Goal: Use online tool/utility: Utilize a website feature to perform a specific function

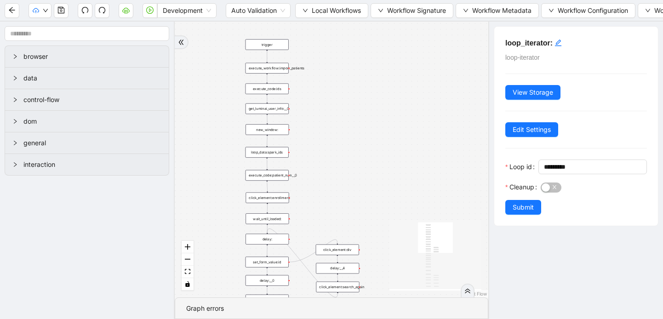
drag, startPoint x: 347, startPoint y: 89, endPoint x: 355, endPoint y: 193, distance: 104.6
click at [356, 194] on div "trigger execute_workflow:get_bio_info delay: wait_until_loaded: execute_workflo…" at bounding box center [331, 160] width 313 height 276
click at [270, 66] on div "execute_workflow:import_patients" at bounding box center [261, 66] width 43 height 11
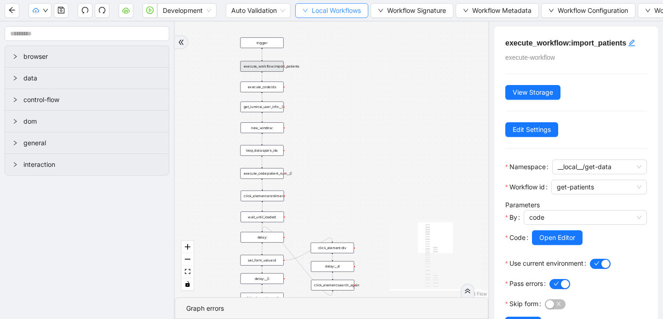
click at [310, 9] on button "Local Workflows" at bounding box center [331, 10] width 73 height 15
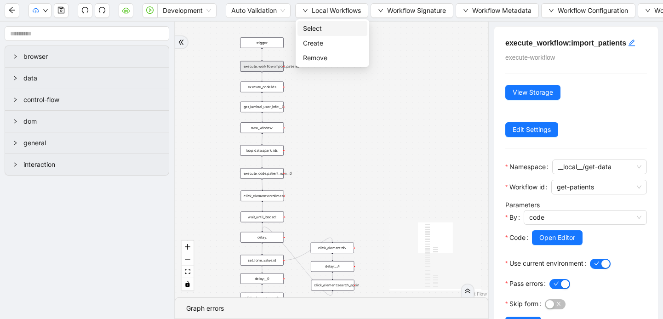
click at [318, 28] on span "Select" at bounding box center [332, 28] width 59 height 10
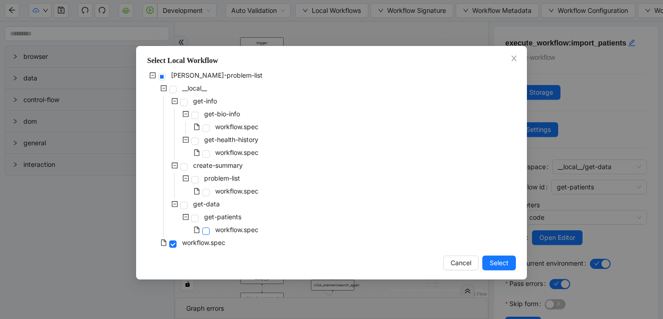
click at [207, 228] on span at bounding box center [205, 230] width 7 height 7
click at [493, 265] on span "Select" at bounding box center [498, 263] width 19 height 10
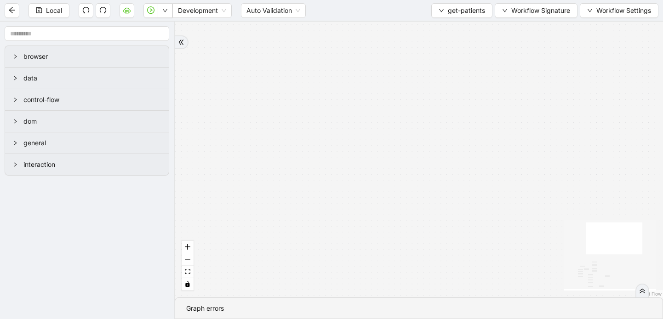
drag, startPoint x: 409, startPoint y: 119, endPoint x: 387, endPoint y: 73, distance: 51.0
click at [387, 72] on div "fallback fallback success success fallback success fallback success onError tri…" at bounding box center [419, 160] width 488 height 276
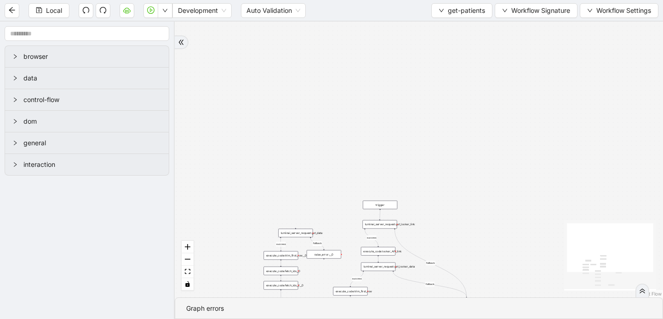
drag, startPoint x: 424, startPoint y: 156, endPoint x: 522, endPoint y: 48, distance: 146.0
click at [523, 48] on div "fallback fallback success success fallback success fallback success onError tri…" at bounding box center [419, 160] width 488 height 276
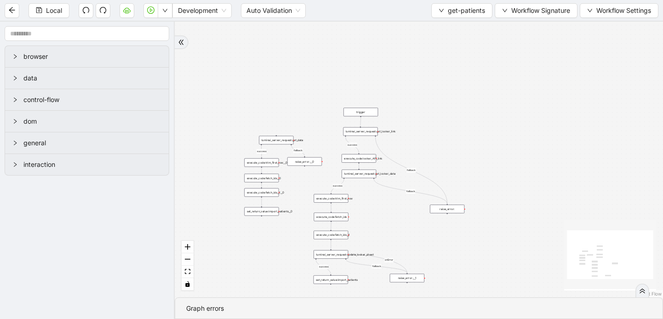
drag, startPoint x: 503, startPoint y: 151, endPoint x: 484, endPoint y: 60, distance: 93.5
click at [484, 60] on div "fallback fallback success success fallback success fallback success onError tri…" at bounding box center [419, 160] width 488 height 276
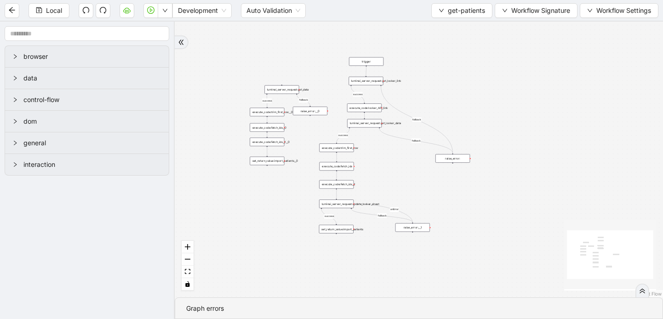
drag, startPoint x: 448, startPoint y: 171, endPoint x: 454, endPoint y: 121, distance: 50.8
click at [454, 121] on div "fallback fallback success success fallback success fallback success onError tri…" at bounding box center [419, 160] width 488 height 276
click at [439, 10] on icon "down" at bounding box center [441, 11] width 6 height 6
click at [440, 28] on span "Select" at bounding box center [460, 28] width 46 height 10
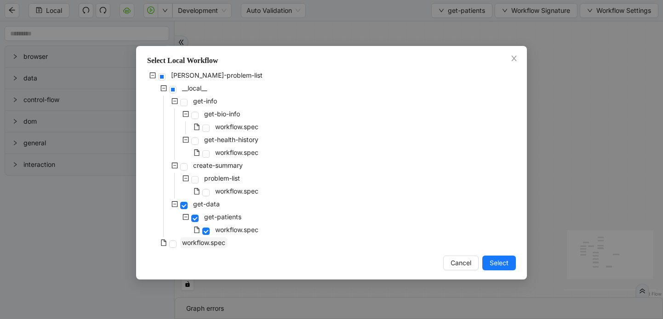
click at [189, 241] on span "workflow.spec" at bounding box center [203, 242] width 43 height 8
click at [489, 265] on span "Select" at bounding box center [498, 263] width 19 height 10
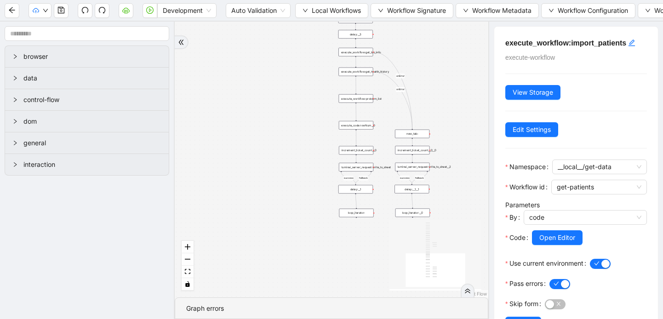
click at [504, 263] on div "execute_workflow:import_patients execute-workflow View Storage Edit Settings Na…" at bounding box center [575, 170] width 175 height 297
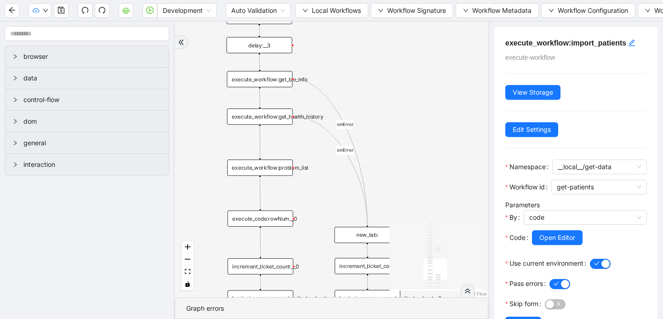
drag, startPoint x: 465, startPoint y: 136, endPoint x: 458, endPoint y: 293, distance: 157.3
click at [458, 293] on div "success fallback success fallback onError onError onError trigger execute_workf…" at bounding box center [331, 160] width 313 height 276
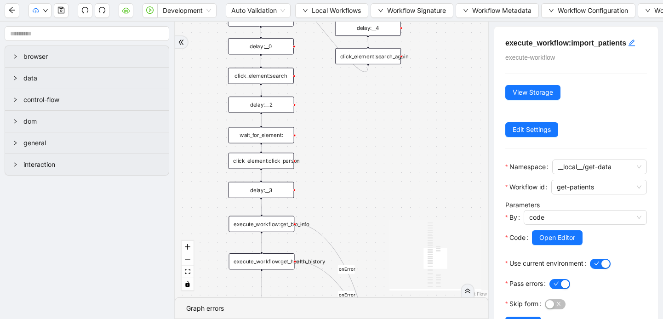
drag, startPoint x: 431, startPoint y: 98, endPoint x: 433, endPoint y: 242, distance: 143.8
click at [433, 242] on div "success fallback success fallback onError onError onError trigger execute_workf…" at bounding box center [331, 160] width 313 height 276
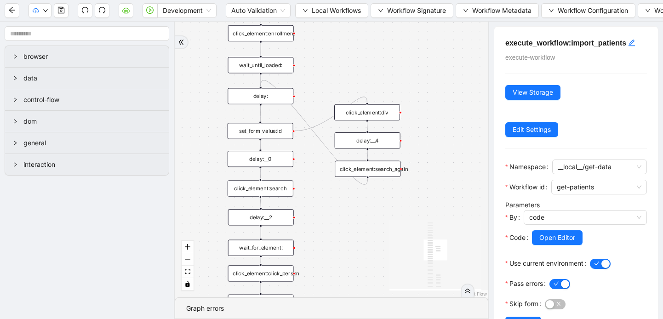
drag, startPoint x: 442, startPoint y: 107, endPoint x: 441, endPoint y: 218, distance: 111.2
click at [441, 219] on div "success fallback success fallback onError onError onError trigger execute_workf…" at bounding box center [331, 160] width 313 height 276
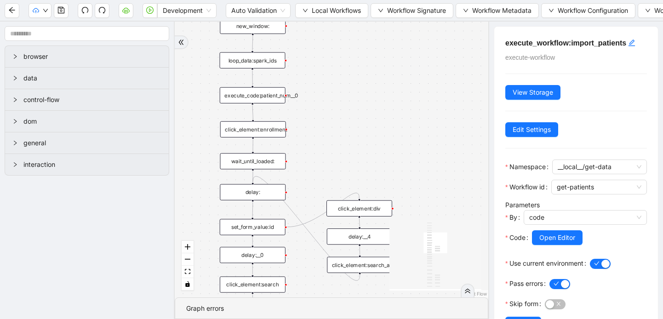
drag, startPoint x: 449, startPoint y: 116, endPoint x: 441, endPoint y: 213, distance: 97.3
click at [441, 213] on div "success fallback success fallback onError onError onError trigger execute_workf…" at bounding box center [331, 160] width 313 height 276
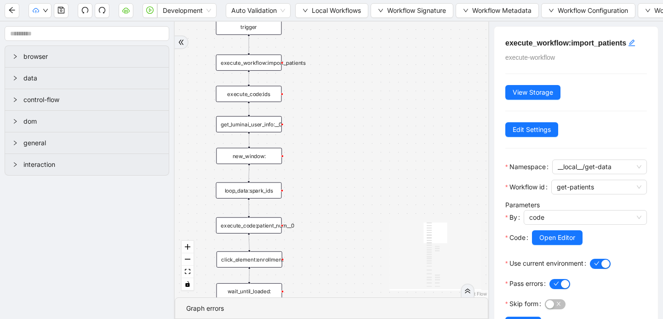
drag, startPoint x: 458, startPoint y: 100, endPoint x: 454, endPoint y: 230, distance: 130.1
click at [454, 230] on div "success fallback success fallback onError onError onError trigger execute_workf…" at bounding box center [331, 160] width 313 height 276
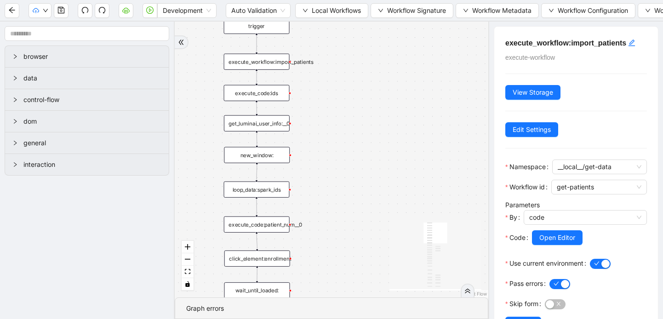
drag, startPoint x: 445, startPoint y: 126, endPoint x: 454, endPoint y: 120, distance: 10.5
click at [454, 120] on div "success fallback success fallback onError onError onError trigger execute_workf…" at bounding box center [331, 160] width 313 height 276
click at [284, 66] on div "execute_workflow:import_patients" at bounding box center [257, 62] width 66 height 16
click at [560, 244] on button "Open Editor" at bounding box center [557, 237] width 51 height 15
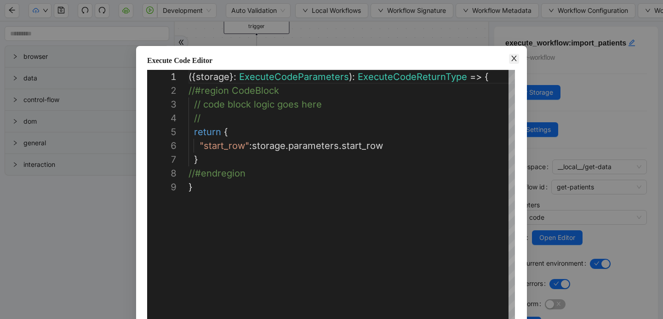
click at [510, 62] on span "Close" at bounding box center [514, 59] width 10 height 10
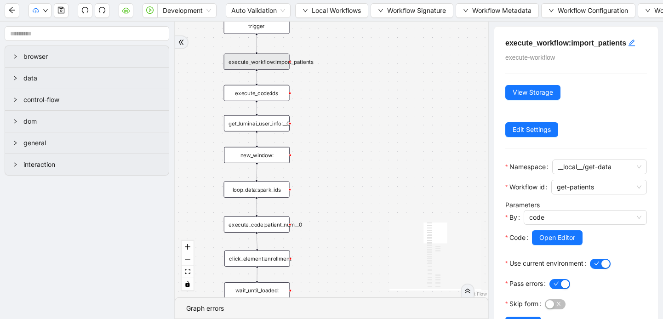
click at [266, 93] on div "execute_code:ids" at bounding box center [257, 93] width 66 height 16
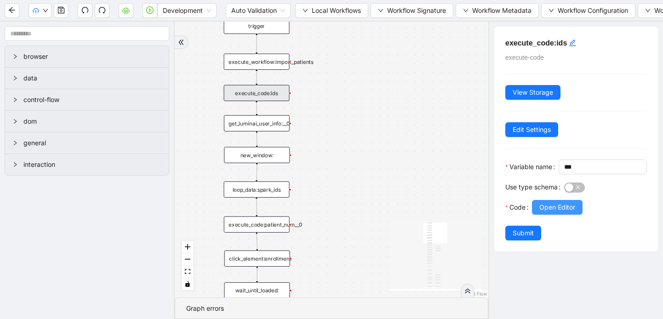
click at [556, 212] on span "Open Editor" at bounding box center [557, 207] width 36 height 10
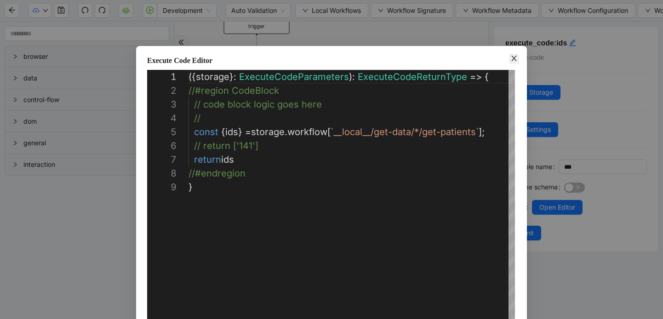
click at [510, 58] on span "Close" at bounding box center [514, 59] width 10 height 10
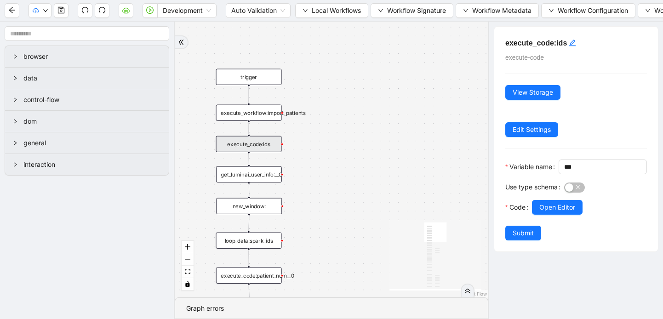
drag, startPoint x: 363, startPoint y: 129, endPoint x: 355, endPoint y: 180, distance: 51.6
click at [355, 180] on div "success fallback success fallback onError onError onError trigger execute_workf…" at bounding box center [331, 160] width 313 height 276
click at [254, 80] on div "trigger" at bounding box center [249, 77] width 66 height 16
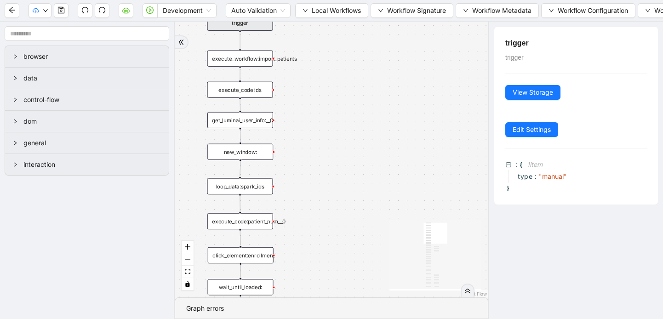
drag, startPoint x: 305, startPoint y: 187, endPoint x: 297, endPoint y: 134, distance: 53.9
click at [297, 134] on div "success fallback success fallback onError onError onError trigger execute_workf…" at bounding box center [331, 160] width 313 height 276
click at [258, 255] on div "click_element:enrollment" at bounding box center [241, 256] width 66 height 16
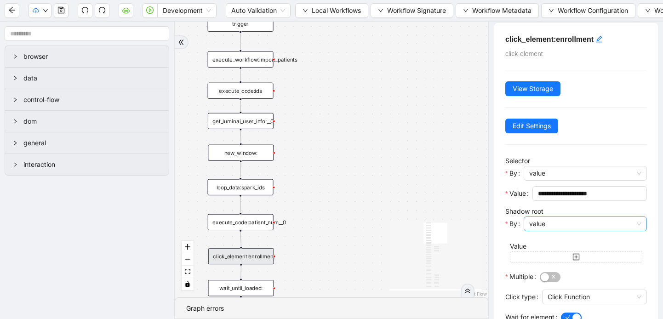
scroll to position [0, 0]
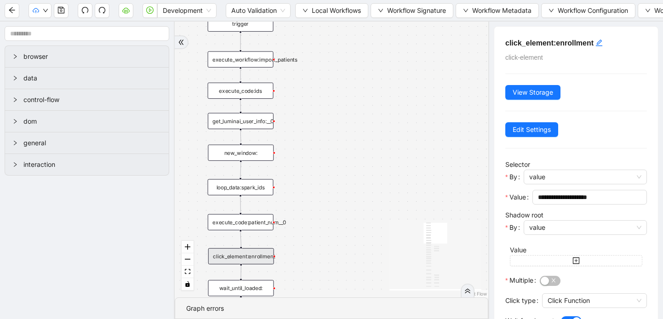
click at [249, 158] on div "new_window:" at bounding box center [241, 153] width 66 height 16
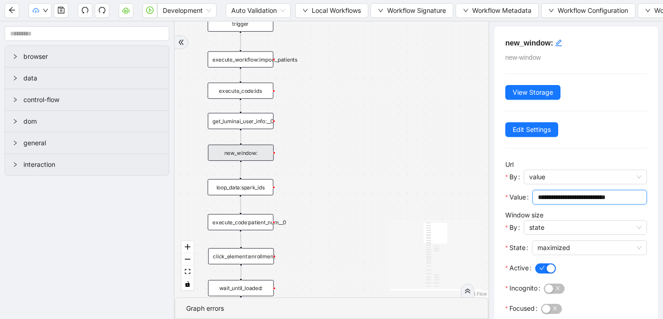
drag, startPoint x: 621, startPoint y: 197, endPoint x: 524, endPoint y: 189, distance: 97.3
click at [524, 189] on div "**********" at bounding box center [576, 184] width 142 height 51
paste input "*"
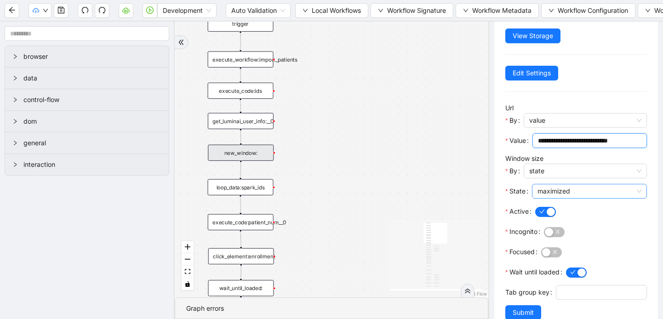
scroll to position [78, 0]
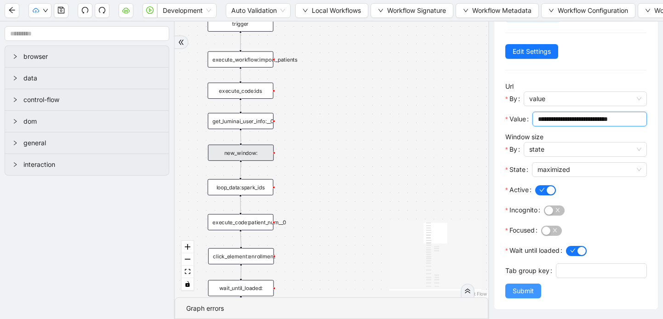
type input "**********"
click at [529, 289] on span "Submit" at bounding box center [522, 291] width 21 height 10
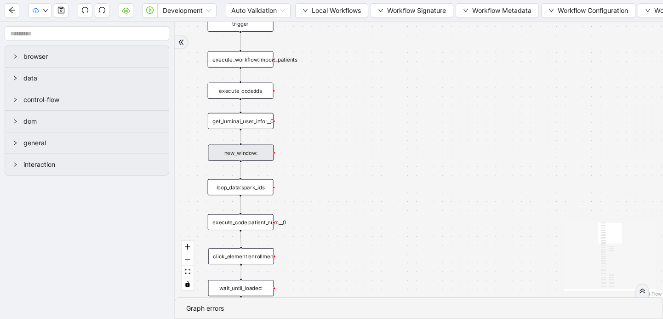
scroll to position [0, 0]
click at [61, 10] on icon "save" at bounding box center [61, 10] width 6 height 6
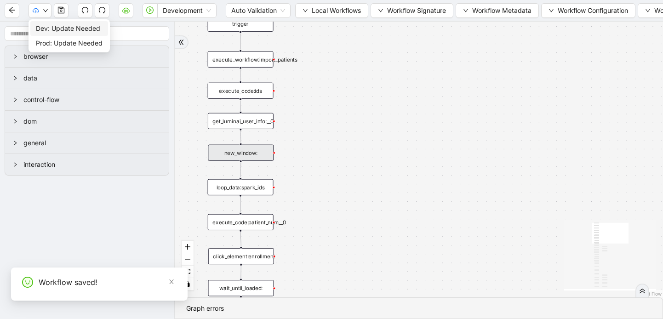
click at [54, 24] on span "Dev: Update Needed" at bounding box center [69, 28] width 67 height 10
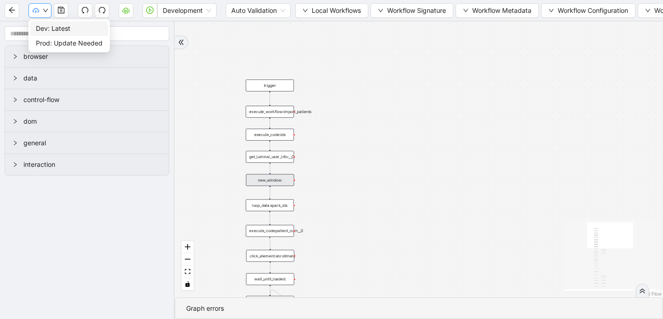
click at [43, 11] on icon "down" at bounding box center [46, 11] width 6 height 6
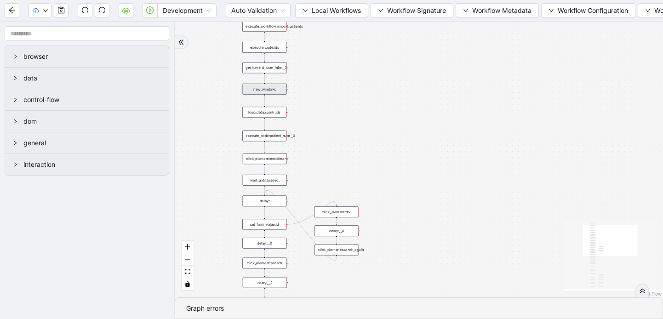
drag, startPoint x: 329, startPoint y: 253, endPoint x: 322, endPoint y: 161, distance: 92.1
click at [322, 159] on div "success fallback success fallback onError onError onError trigger execute_workf…" at bounding box center [419, 160] width 488 height 276
click at [272, 88] on div "new_window:" at bounding box center [264, 89] width 44 height 11
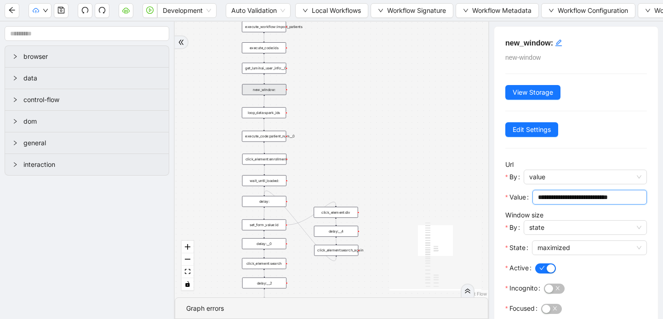
drag, startPoint x: 623, startPoint y: 198, endPoint x: 480, endPoint y: 198, distance: 142.9
click at [480, 198] on section "browser data control-flow dom general interaction success fallback success fall…" at bounding box center [331, 170] width 663 height 297
paste input "**********"
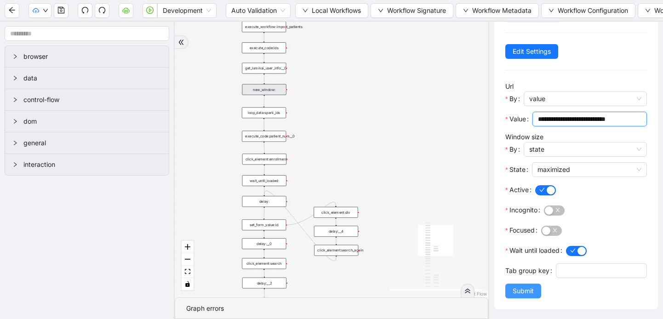
type input "**********"
click at [520, 295] on span "Submit" at bounding box center [522, 291] width 21 height 10
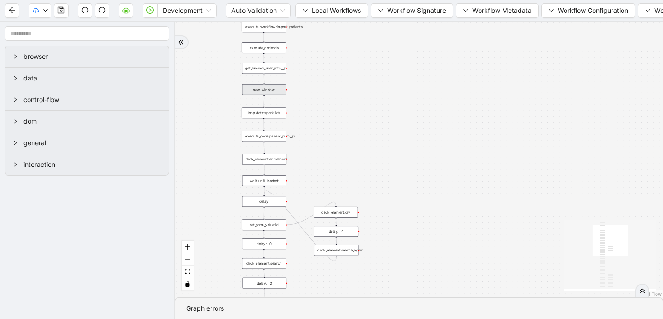
scroll to position [0, 0]
click at [272, 90] on div "new_window:" at bounding box center [264, 89] width 44 height 11
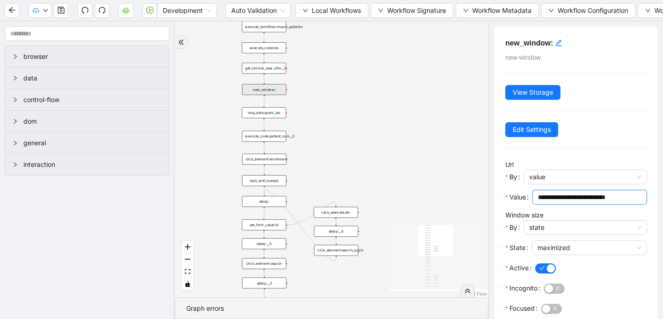
click at [538, 198] on input "**********" at bounding box center [589, 197] width 102 height 10
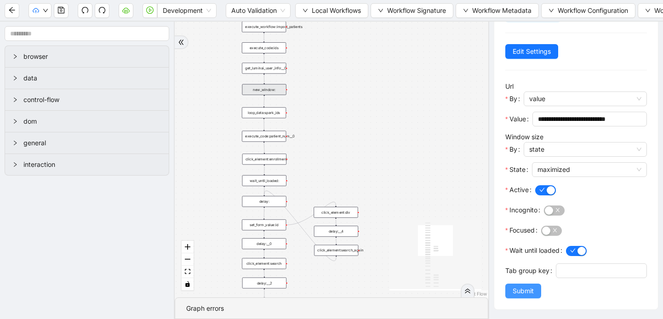
click at [512, 289] on span "Submit" at bounding box center [522, 291] width 21 height 10
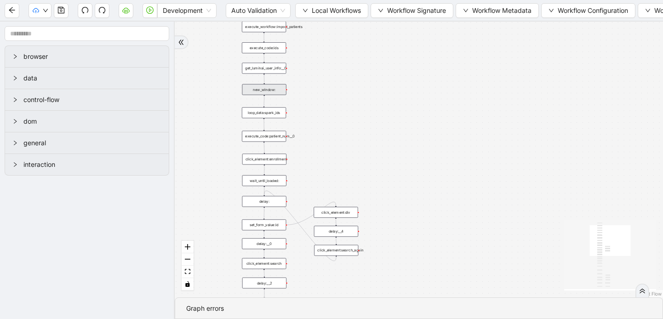
scroll to position [0, 0]
click at [62, 6] on button "button" at bounding box center [61, 10] width 15 height 15
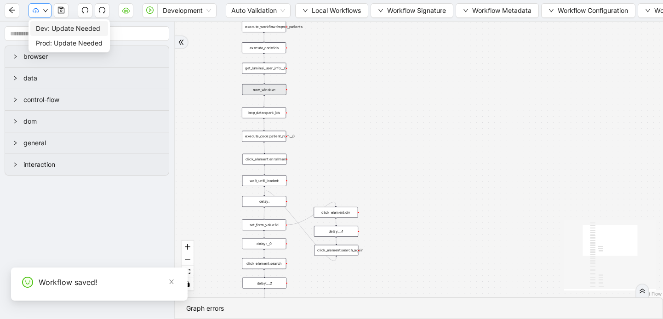
click at [46, 10] on icon "down" at bounding box center [46, 11] width 6 height 6
click at [55, 26] on span "Dev: Update Needed" at bounding box center [69, 28] width 67 height 10
click at [46, 10] on icon "down" at bounding box center [46, 11] width 6 height 6
